Goal: Navigation & Orientation: Find specific page/section

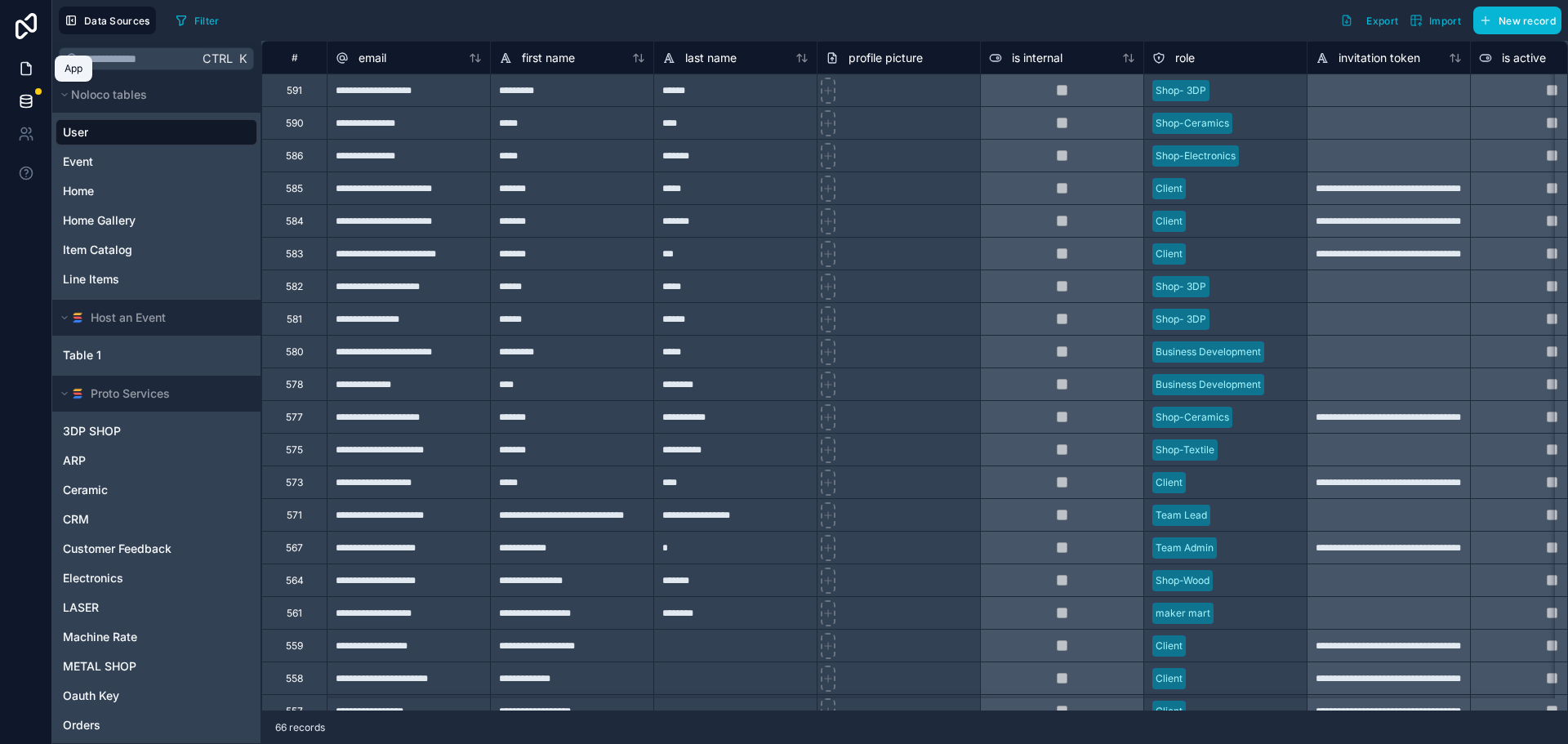
click at [25, 72] on icon at bounding box center [26, 69] width 16 height 16
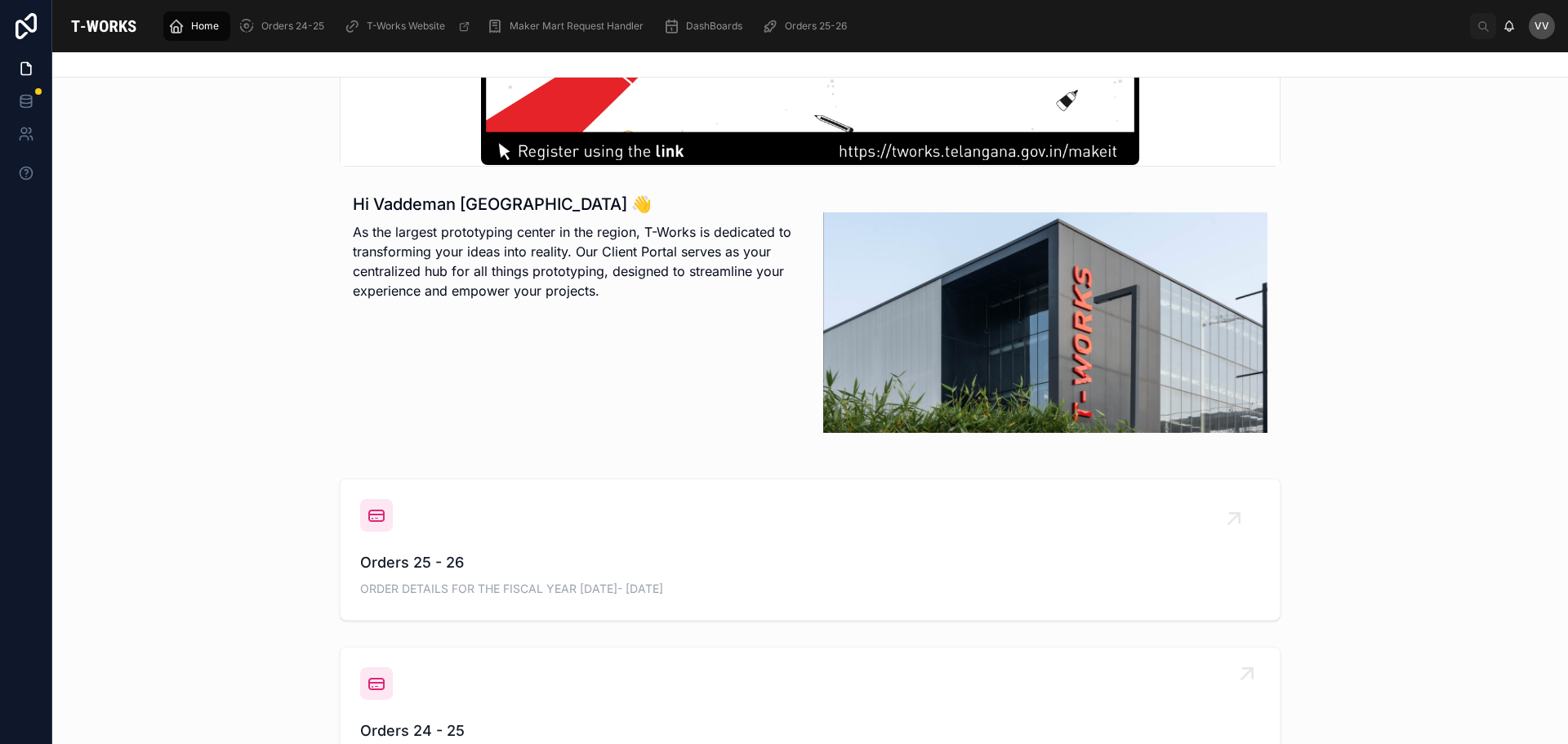
scroll to position [408, 0]
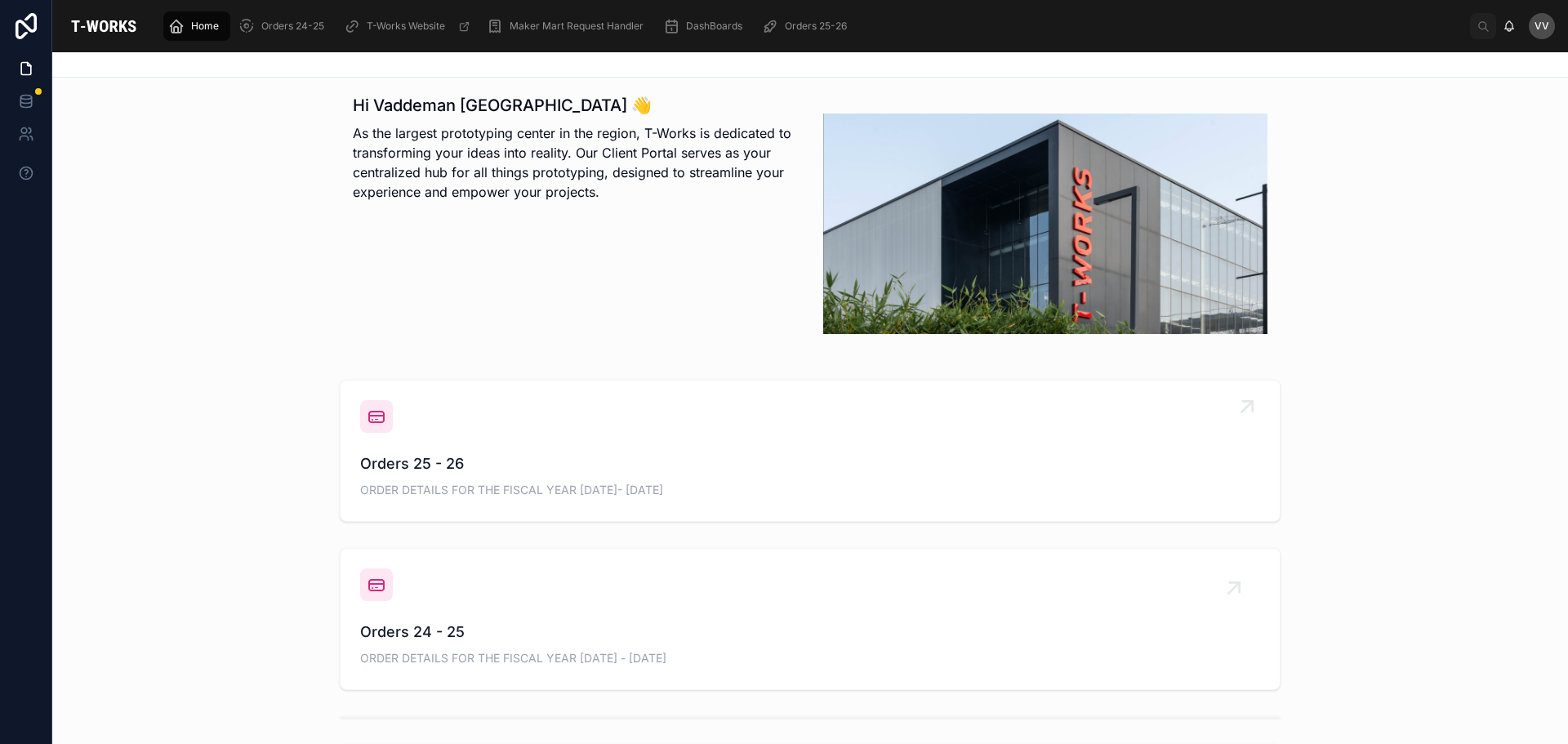
click at [412, 456] on span "Orders 25 - 26" at bounding box center [810, 464] width 900 height 23
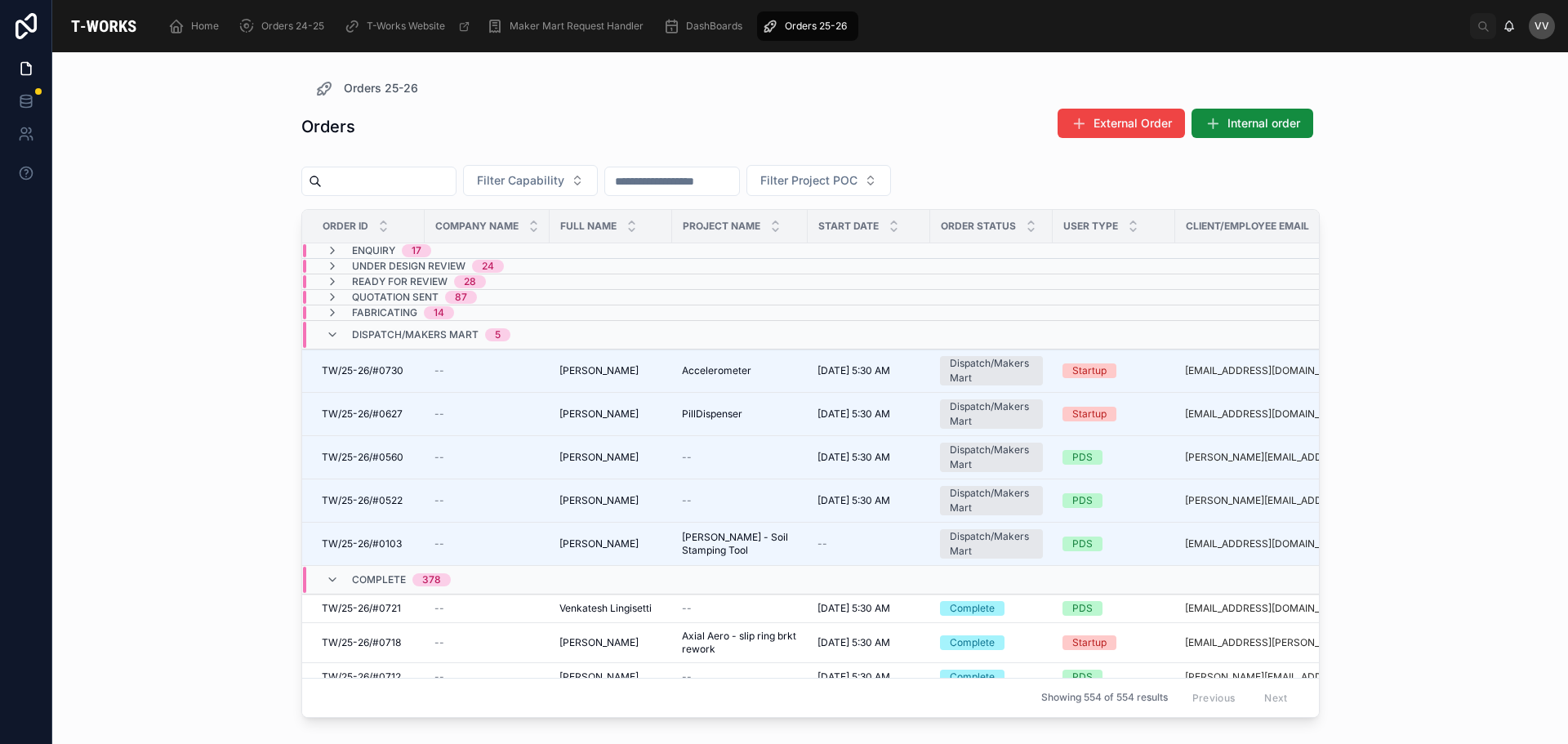
drag, startPoint x: 631, startPoint y: 741, endPoint x: 659, endPoint y: 302, distance: 439.9
click at [659, 302] on div "Quotation Sent 87" at bounding box center [486, 298] width 368 height 14
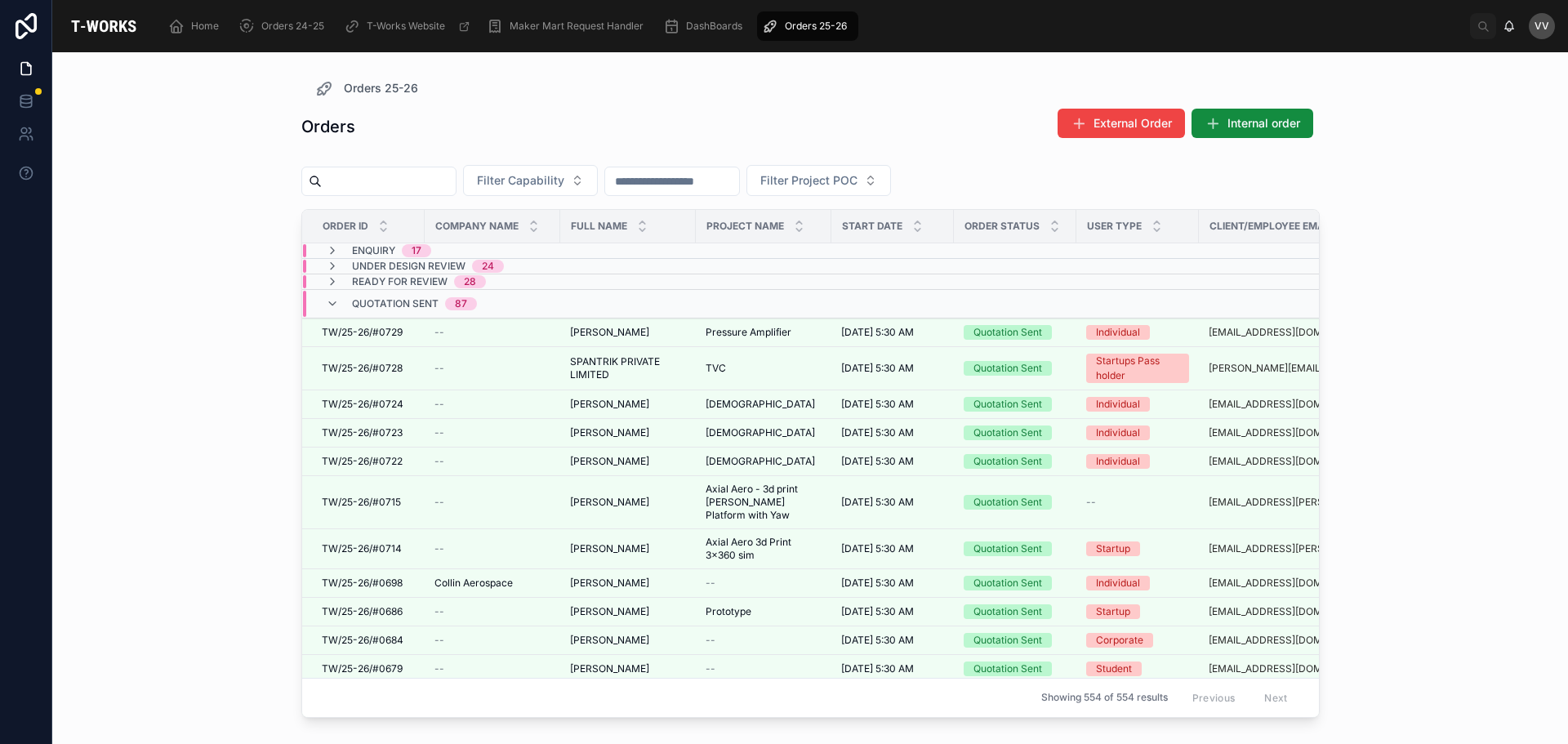
click at [659, 302] on div "Quotation Sent 87" at bounding box center [499, 303] width 392 height 26
